Goal: Information Seeking & Learning: Learn about a topic

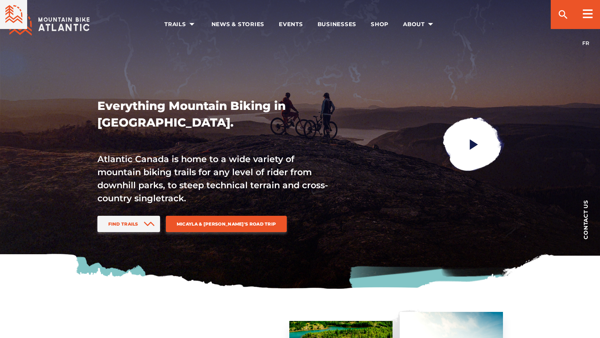
scroll to position [181, 0]
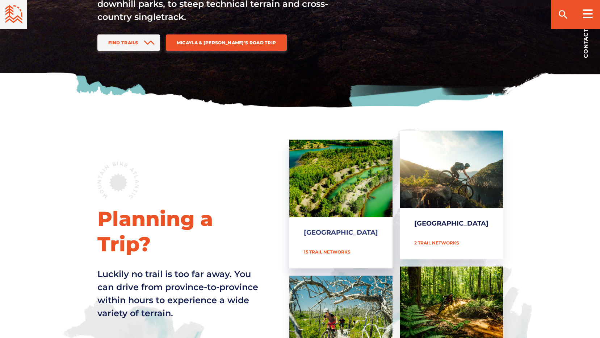
click at [361, 194] on link "[GEOGRAPHIC_DATA]" at bounding box center [340, 203] width 103 height 129
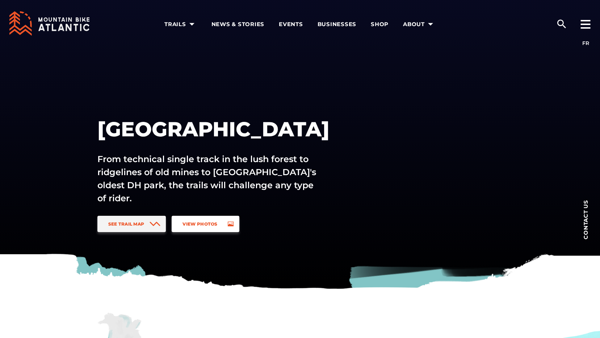
click at [219, 223] on link "View Photos" at bounding box center [205, 224] width 67 height 16
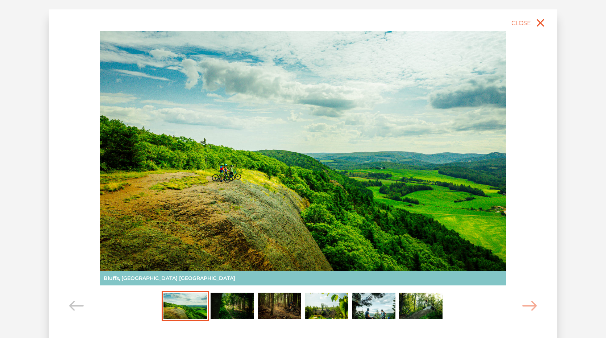
click at [236, 307] on img "Carousel Page 2" at bounding box center [232, 305] width 43 height 27
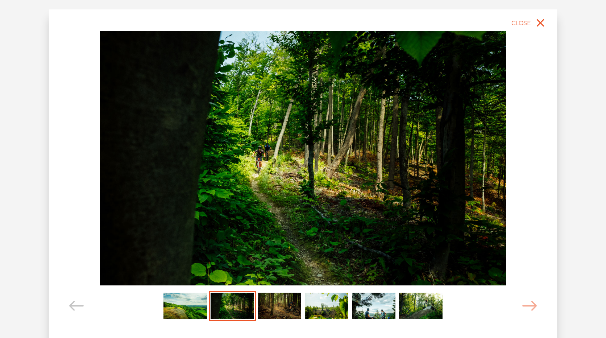
click at [270, 305] on img "Carousel Page 3" at bounding box center [279, 305] width 43 height 27
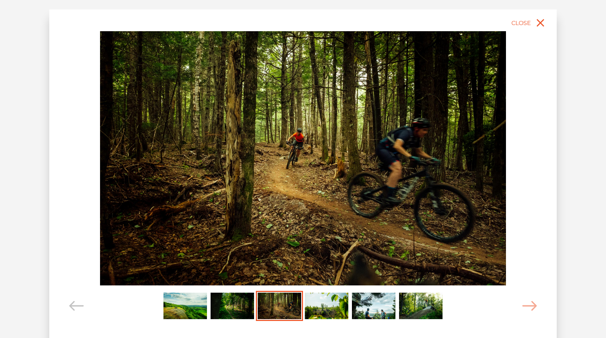
click at [334, 311] on img "Carousel Page 4" at bounding box center [326, 305] width 43 height 27
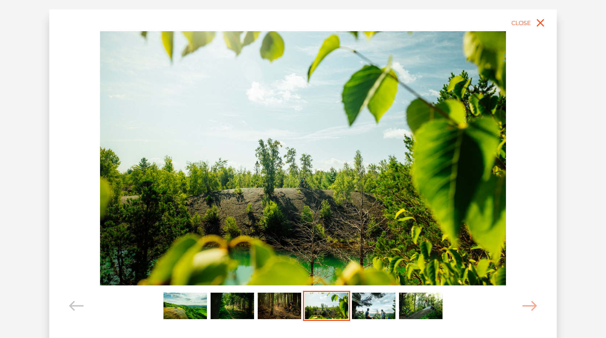
click at [376, 307] on img "Carousel Page 5" at bounding box center [373, 305] width 43 height 27
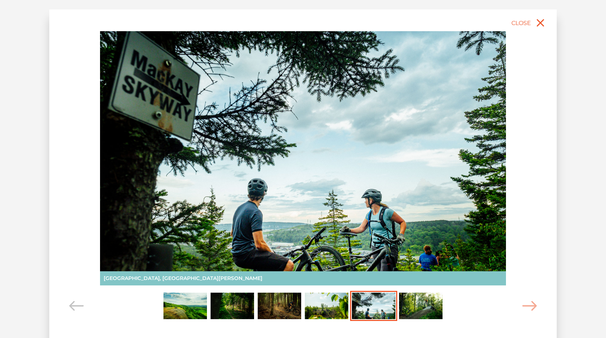
click at [426, 307] on img "Carousel Page 6" at bounding box center [420, 305] width 43 height 27
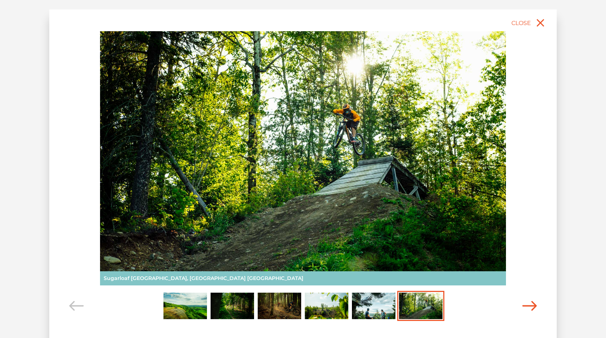
click at [534, 308] on icon "Carousel Navigation" at bounding box center [529, 306] width 14 height 10
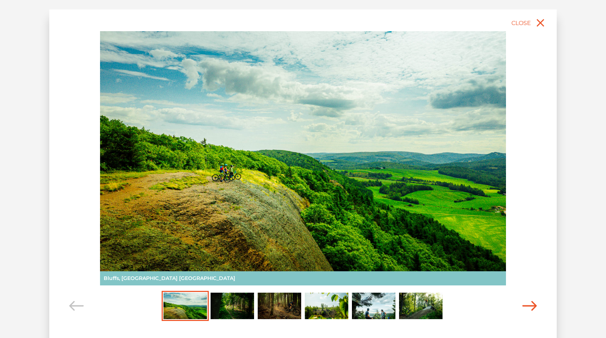
click at [530, 304] on icon "Carousel Navigation" at bounding box center [529, 306] width 14 height 10
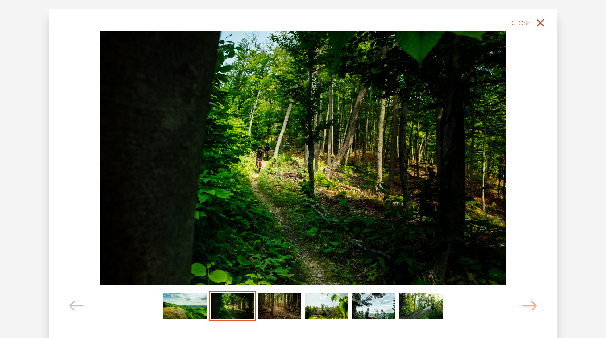
click at [544, 26] on icon "close" at bounding box center [541, 23] width 8 height 8
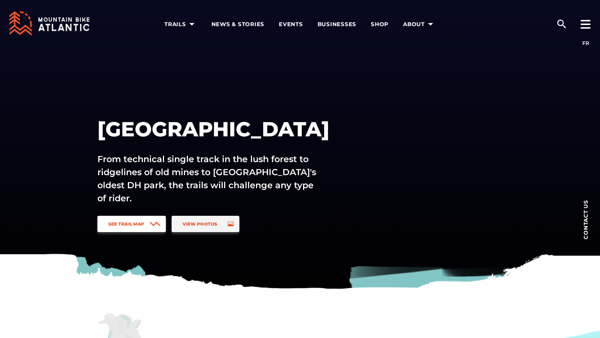
click at [159, 218] on span at bounding box center [155, 224] width 11 height 16
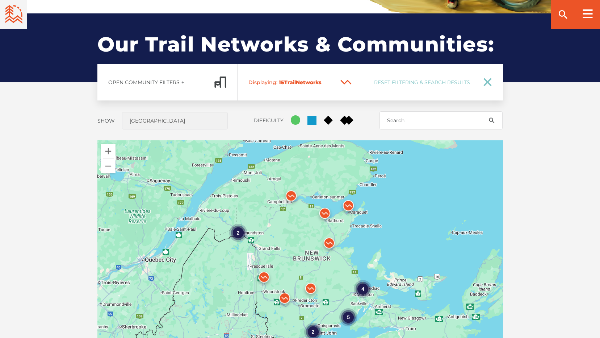
scroll to position [536, 0]
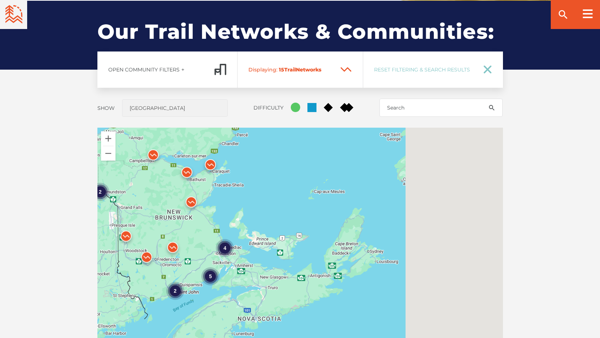
drag, startPoint x: 395, startPoint y: 286, endPoint x: 257, endPoint y: 252, distance: 142.6
click at [257, 252] on div "4 2 5 2" at bounding box center [300, 255] width 406 height 254
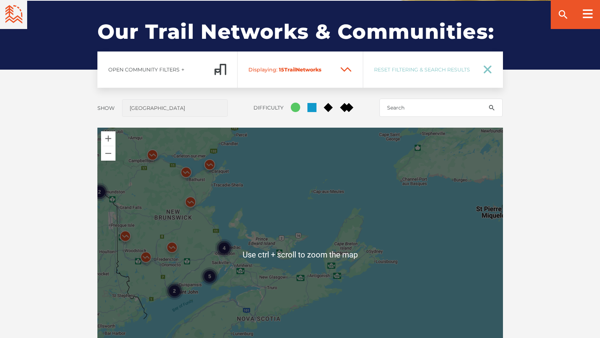
scroll to position [572, 0]
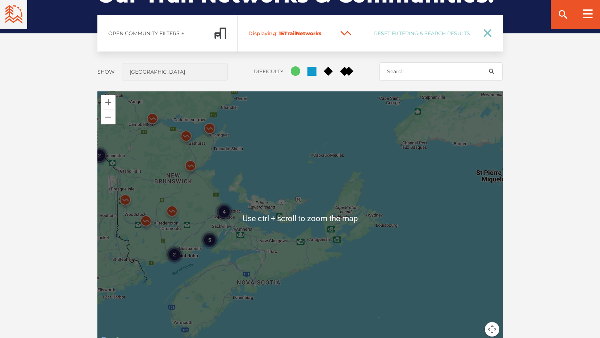
click at [215, 259] on div "4 2 5 2" at bounding box center [300, 218] width 406 height 254
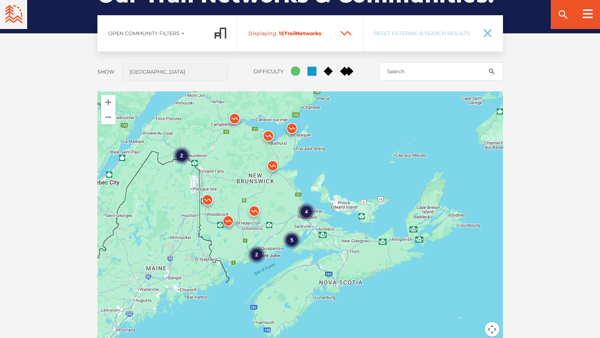
drag, startPoint x: 205, startPoint y: 259, endPoint x: 291, endPoint y: 259, distance: 85.5
click at [291, 259] on div "4 2 5 2" at bounding box center [300, 218] width 406 height 254
click at [309, 210] on div "4" at bounding box center [306, 211] width 18 height 18
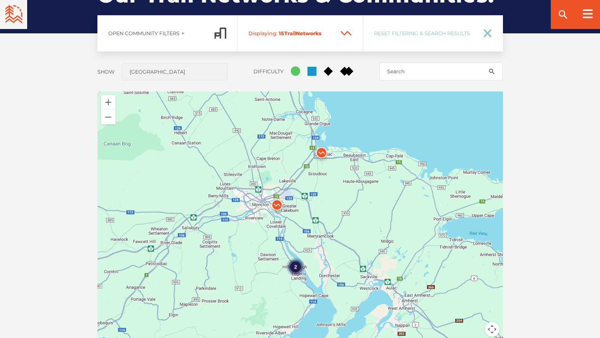
click at [322, 153] on img at bounding box center [322, 154] width 22 height 22
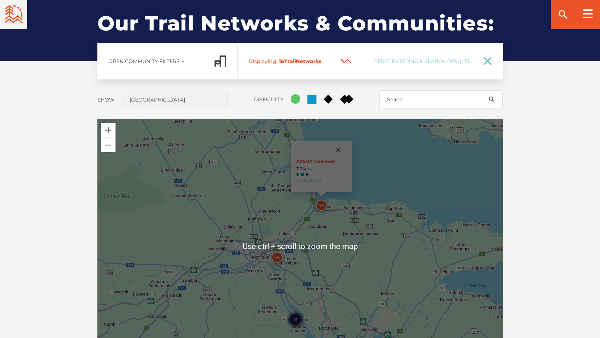
scroll to position [536, 0]
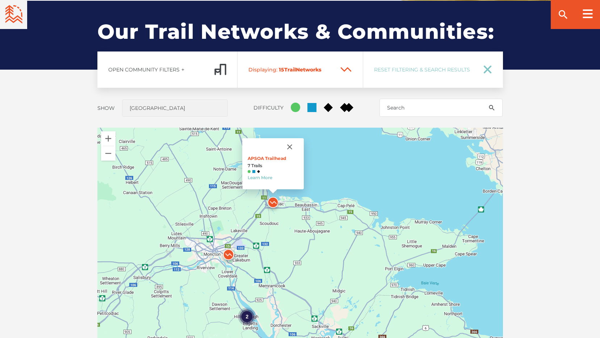
drag, startPoint x: 380, startPoint y: 239, endPoint x: 333, endPoint y: 224, distance: 49.4
click at [333, 224] on div "2 2 APSOA Trailhead 7 Trails Learn More" at bounding box center [300, 255] width 406 height 254
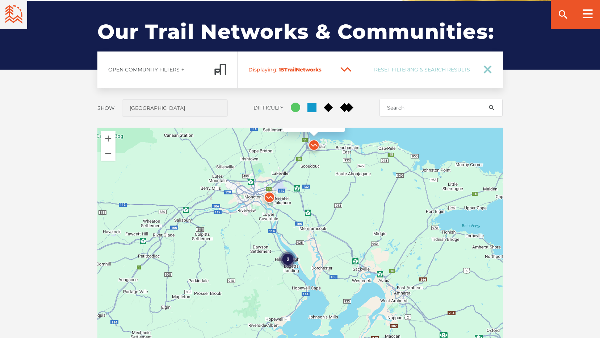
drag, startPoint x: 316, startPoint y: 257, endPoint x: 329, endPoint y: 235, distance: 25.8
click at [329, 235] on div "2 2 APSOA Trailhead 7 Trails Learn More" at bounding box center [300, 255] width 406 height 254
click at [270, 194] on img at bounding box center [270, 199] width 22 height 22
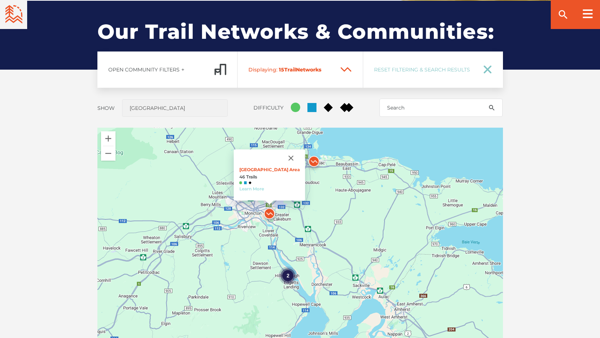
click at [257, 188] on link "Learn More" at bounding box center [251, 188] width 25 height 5
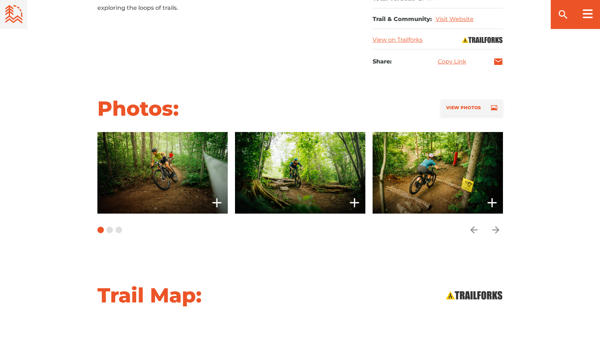
scroll to position [616, 0]
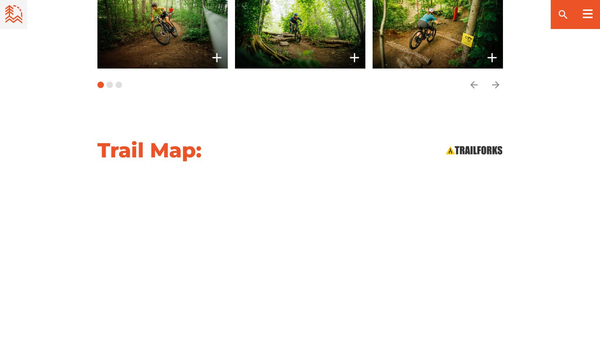
drag, startPoint x: 13, startPoint y: 241, endPoint x: 25, endPoint y: 201, distance: 41.5
click at [25, 201] on div "Trail Map:" at bounding box center [300, 247] width 600 height 220
click at [498, 86] on icon "arrow forward" at bounding box center [495, 84] width 7 height 7
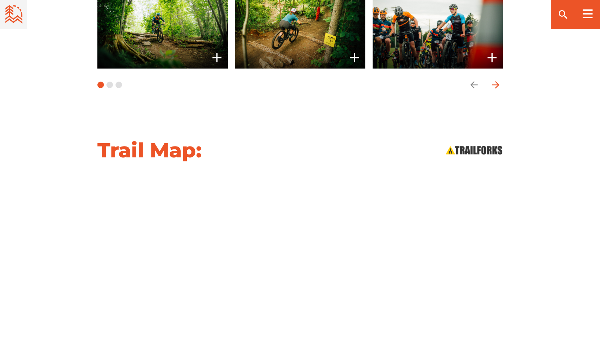
click at [498, 86] on icon "arrow forward" at bounding box center [495, 84] width 7 height 7
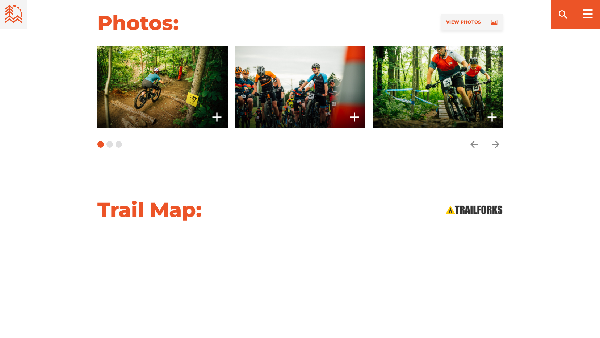
scroll to position [543, 0]
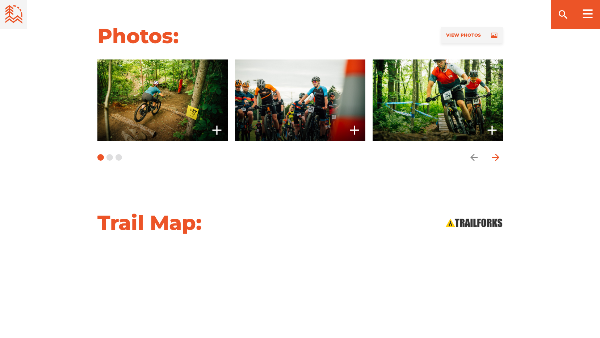
click at [495, 157] on icon "arrow forward" at bounding box center [496, 157] width 11 height 11
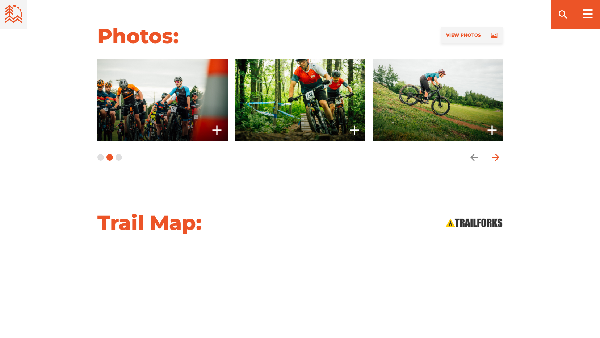
click at [495, 158] on icon "arrow forward" at bounding box center [495, 157] width 7 height 7
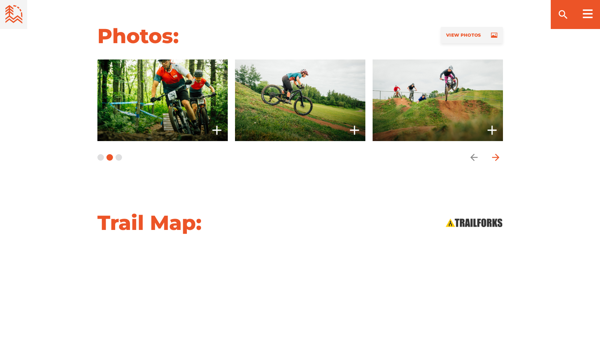
click at [496, 158] on icon "arrow forward" at bounding box center [495, 157] width 7 height 7
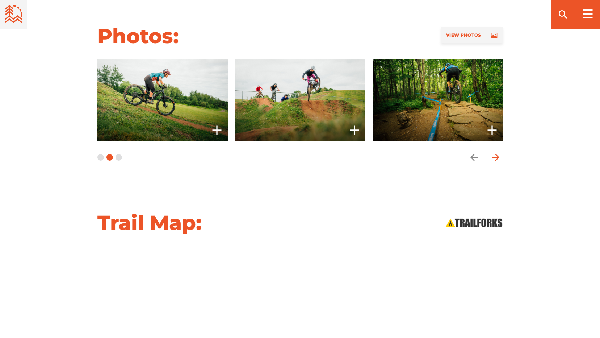
click at [496, 158] on icon "arrow forward" at bounding box center [495, 157] width 7 height 7
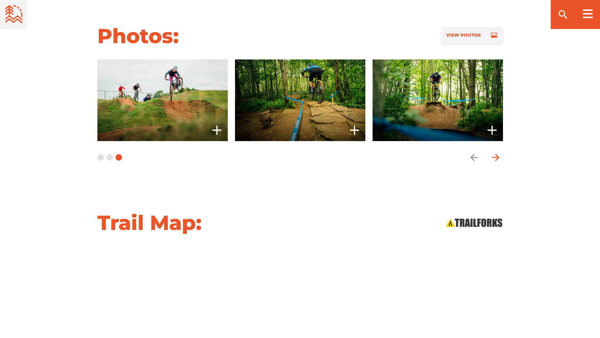
click at [496, 158] on icon "arrow forward" at bounding box center [495, 157] width 7 height 7
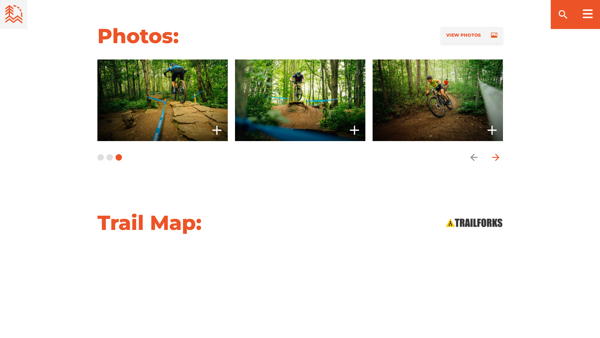
click at [496, 158] on icon "arrow forward" at bounding box center [495, 157] width 7 height 7
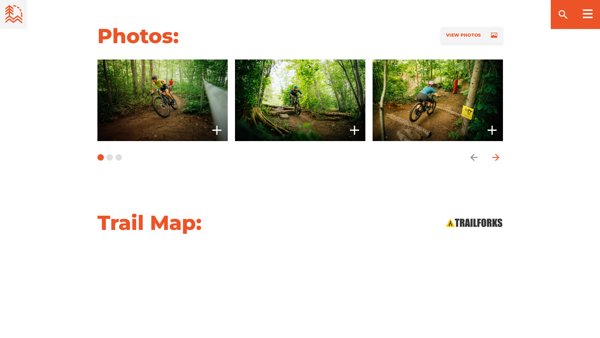
click at [496, 158] on icon "arrow forward" at bounding box center [495, 157] width 7 height 7
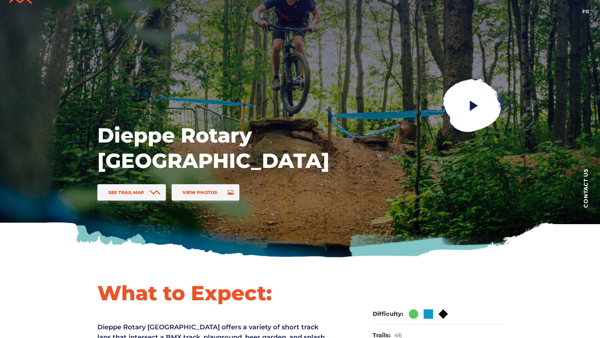
scroll to position [0, 0]
